Goal: Check status

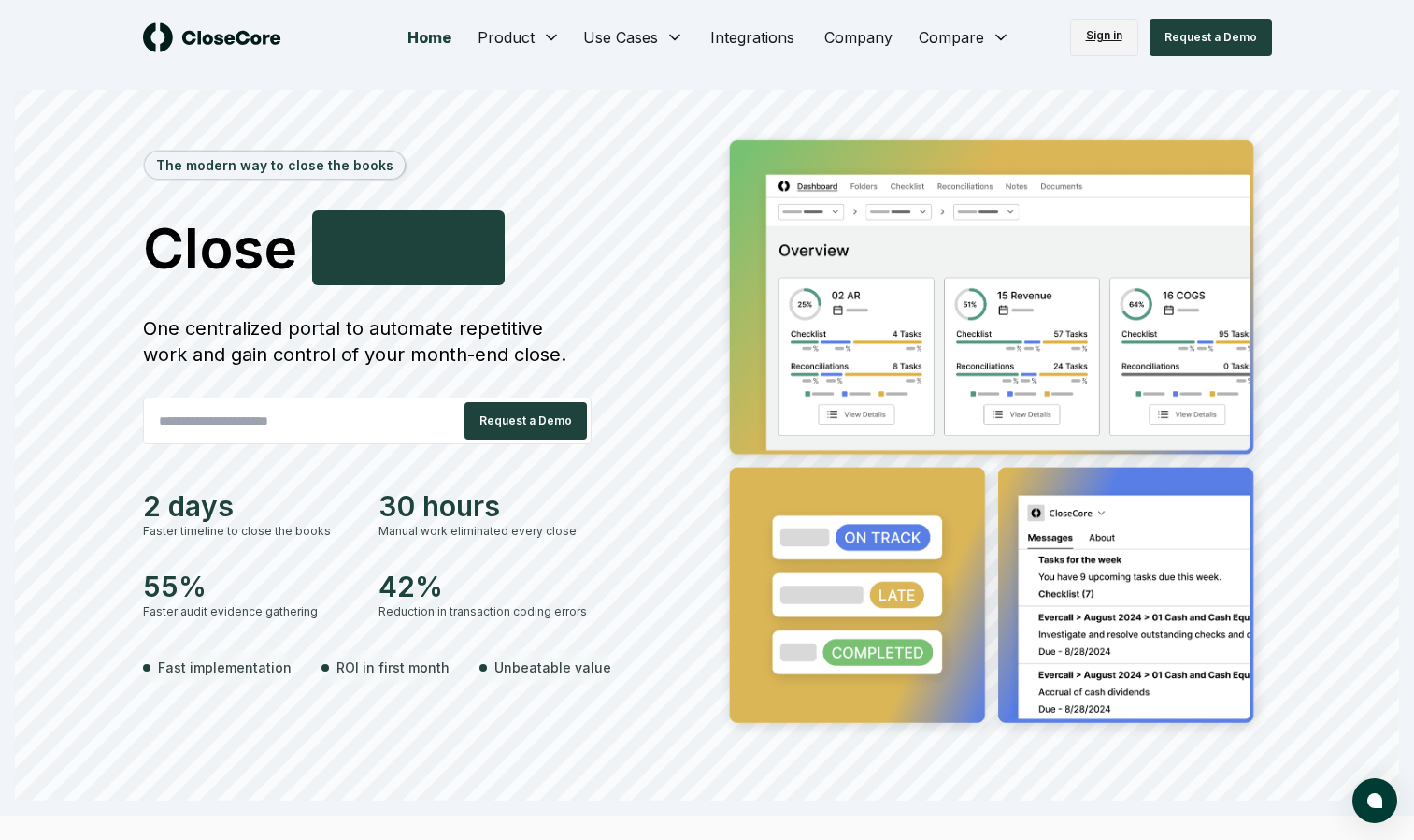
click at [1107, 29] on link "Sign in" at bounding box center [1105, 37] width 69 height 37
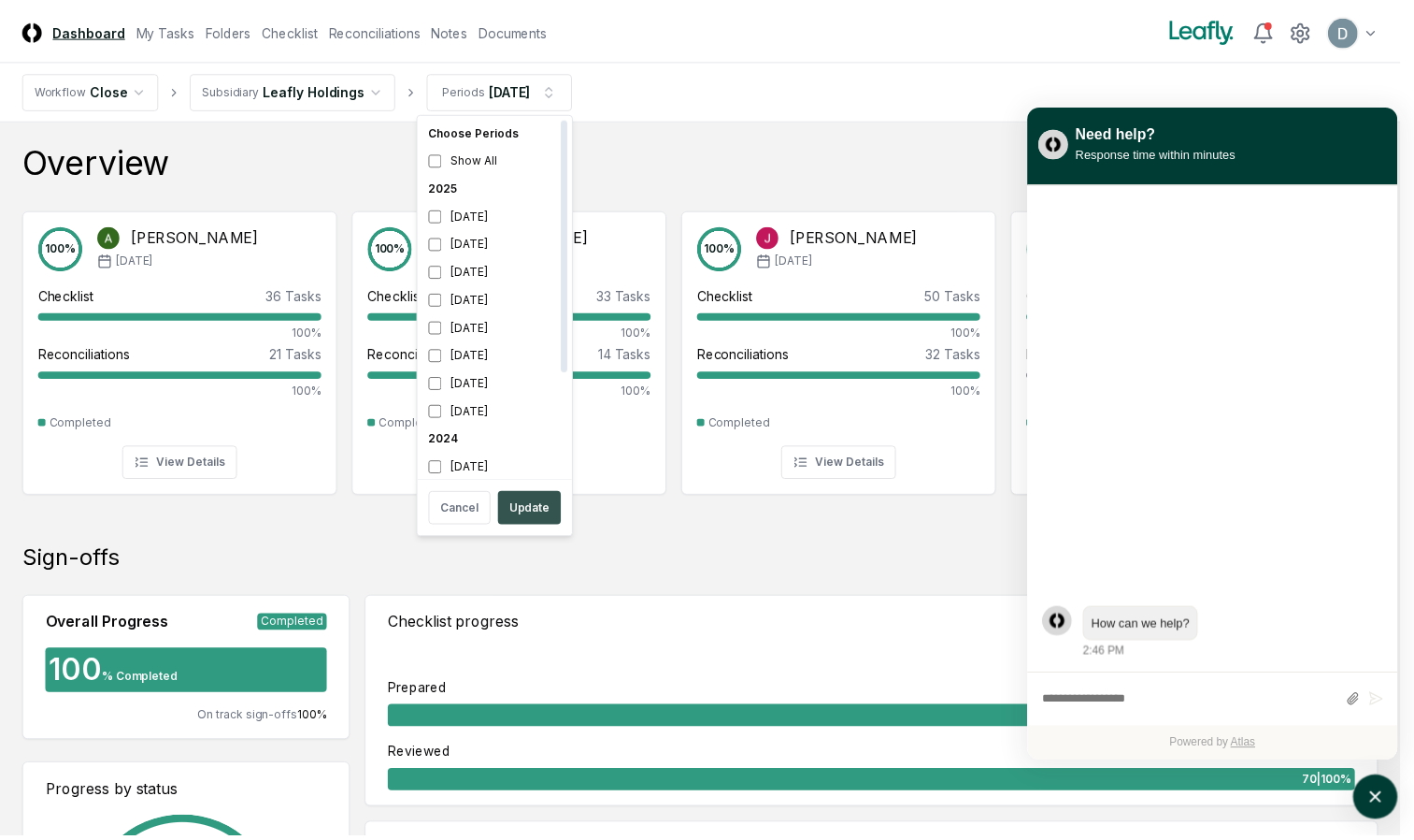
scroll to position [6, 0]
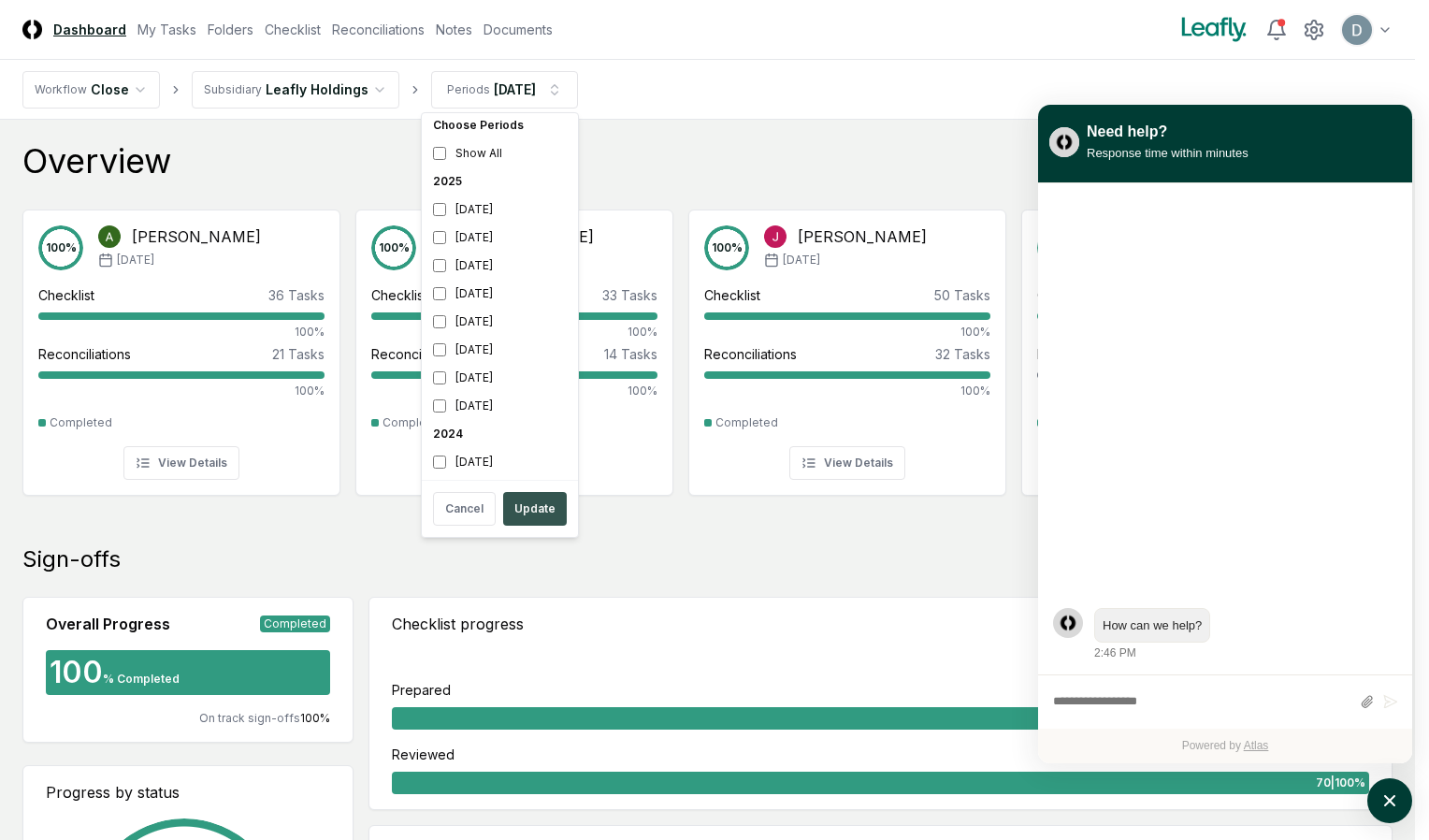
click at [538, 508] on button "Update" at bounding box center [535, 508] width 64 height 33
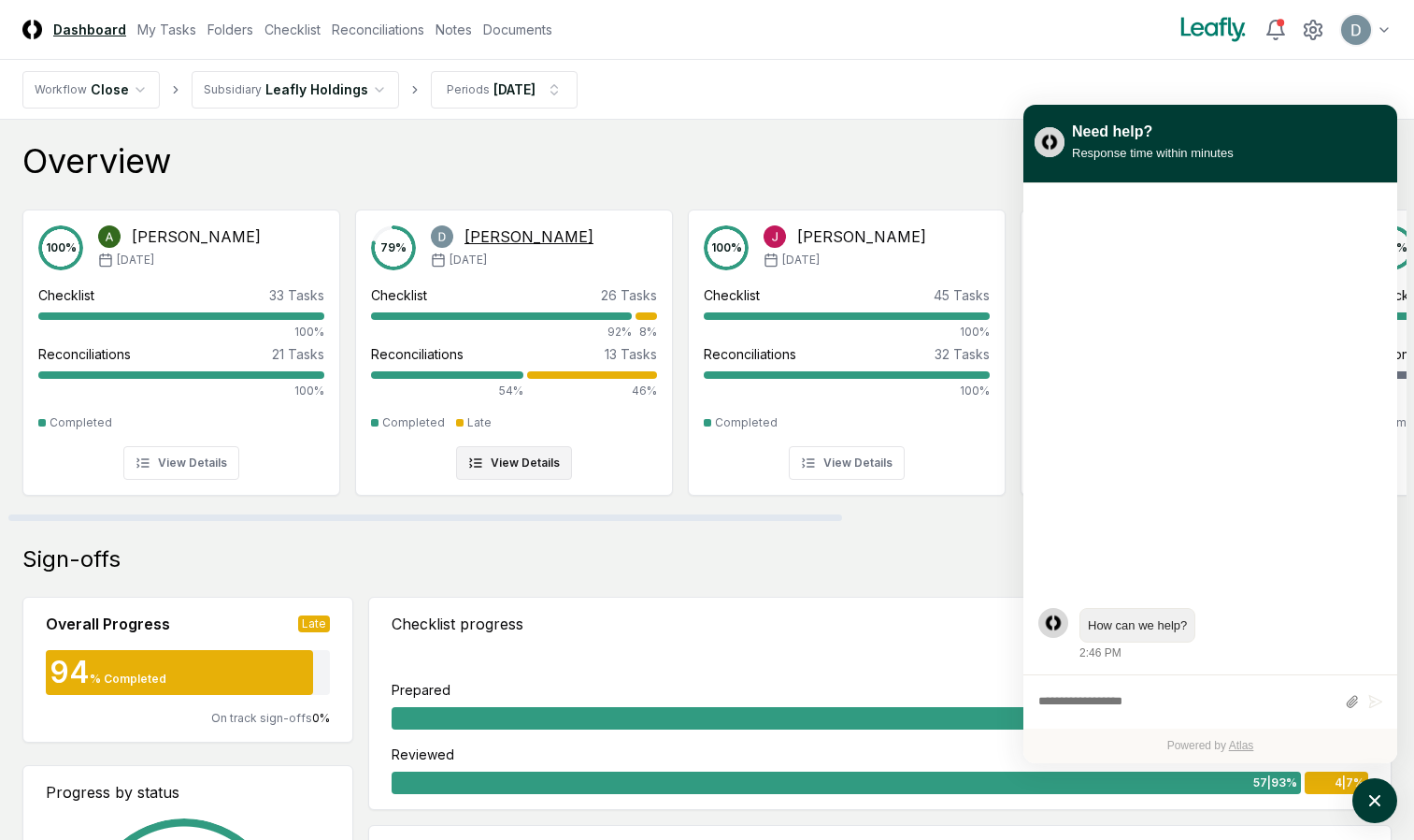
click at [534, 464] on button "View Details" at bounding box center [514, 462] width 116 height 33
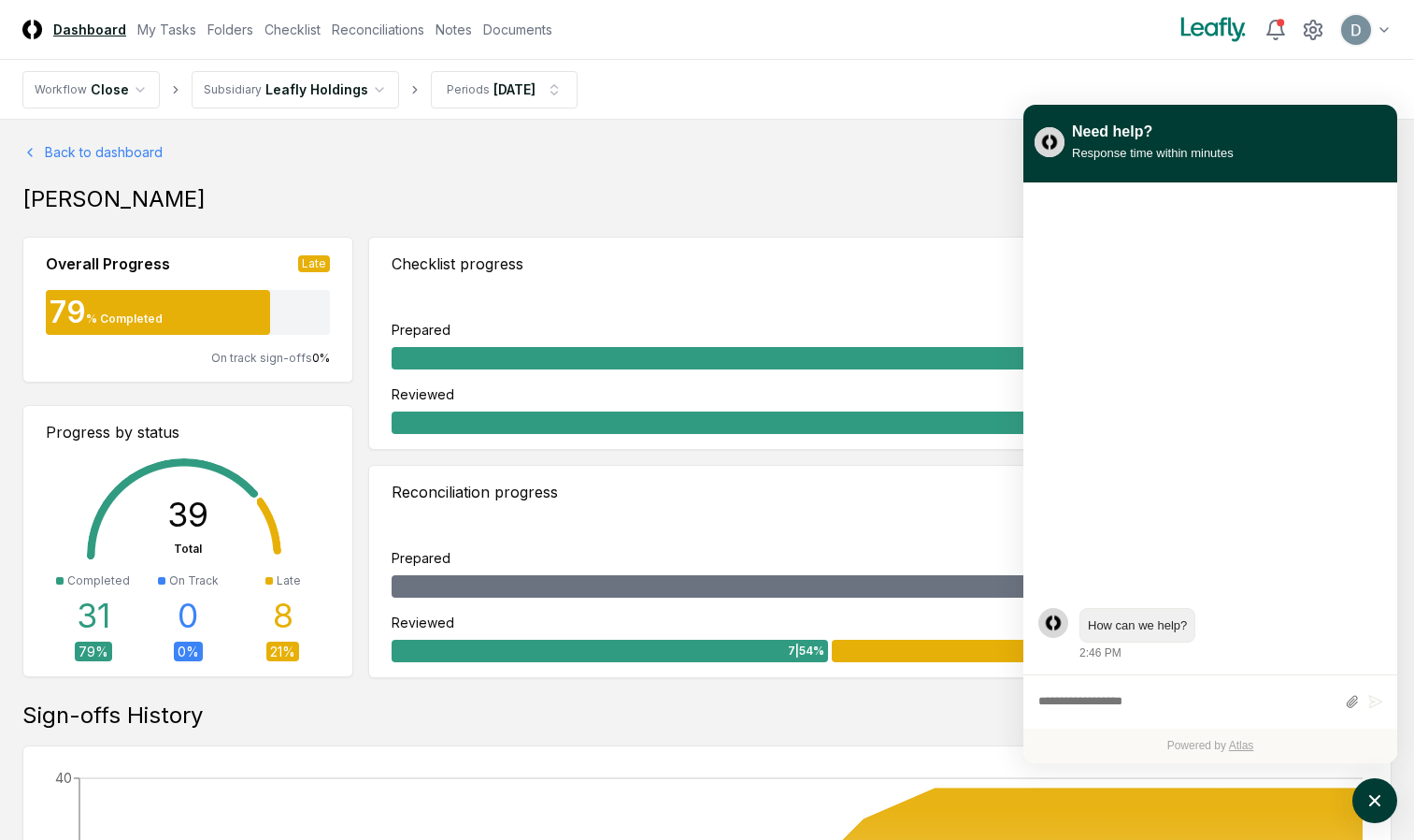
click at [1205, 157] on div "Response time within minutes" at bounding box center [1153, 153] width 162 height 20
